Goal: Task Accomplishment & Management: Complete application form

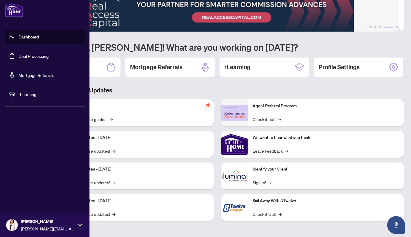
click at [18, 57] on link "Deal Processing" at bounding box center [33, 55] width 30 height 5
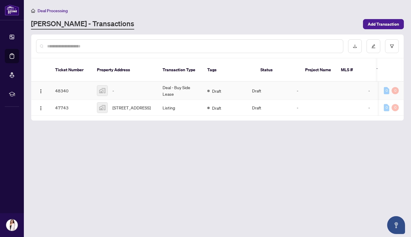
click at [136, 85] on div "-" at bounding box center [125, 90] width 56 height 11
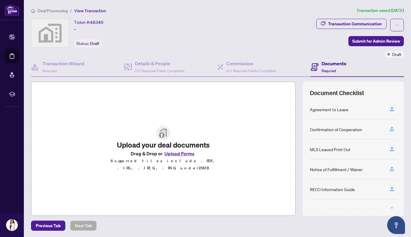
click at [47, 11] on span "Deal Processing" at bounding box center [53, 10] width 30 height 5
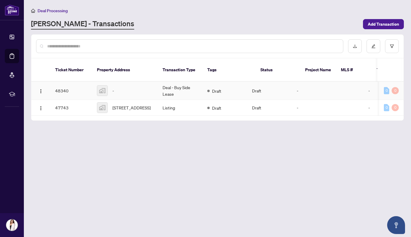
click at [177, 82] on td "Deal - Buy Side Lease" at bounding box center [180, 91] width 45 height 18
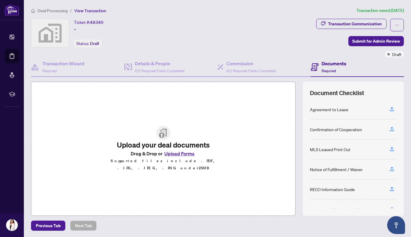
click at [176, 157] on button "Upload Forms" at bounding box center [180, 154] width 34 height 8
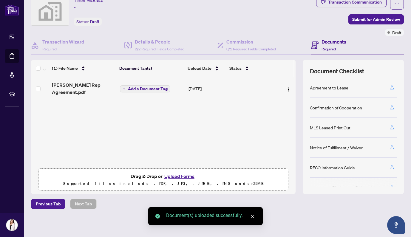
scroll to position [21, 0]
click at [168, 175] on button "Upload Forms" at bounding box center [180, 177] width 34 height 8
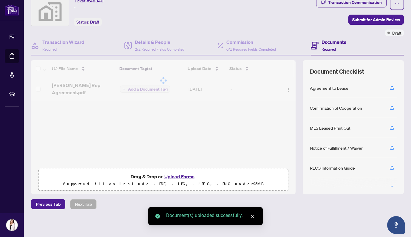
scroll to position [0, 0]
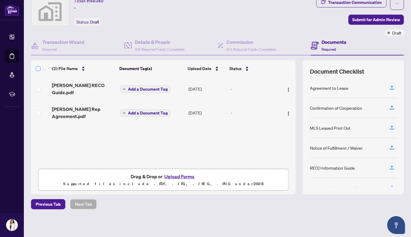
click at [38, 70] on span at bounding box center [38, 68] width 5 height 5
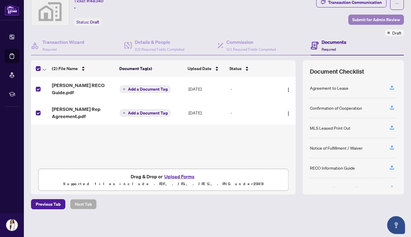
click at [358, 20] on span "Submit for Admin Review" at bounding box center [376, 20] width 48 height 10
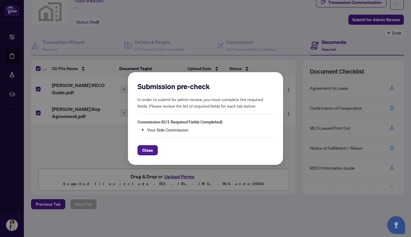
click at [160, 130] on li "Your Side Commission" at bounding box center [210, 129] width 126 height 7
click at [149, 152] on span "Close" at bounding box center [147, 151] width 11 height 10
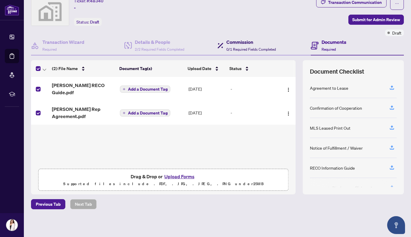
click at [267, 42] on h4 "Commission" at bounding box center [251, 41] width 50 height 7
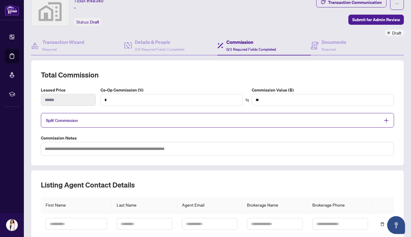
scroll to position [27, 0]
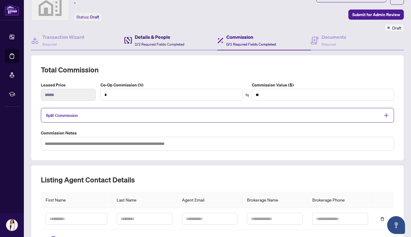
click at [137, 43] on span "2/2 Required Fields Completed" at bounding box center [160, 44] width 50 height 4
